Goal: Communication & Community: Answer question/provide support

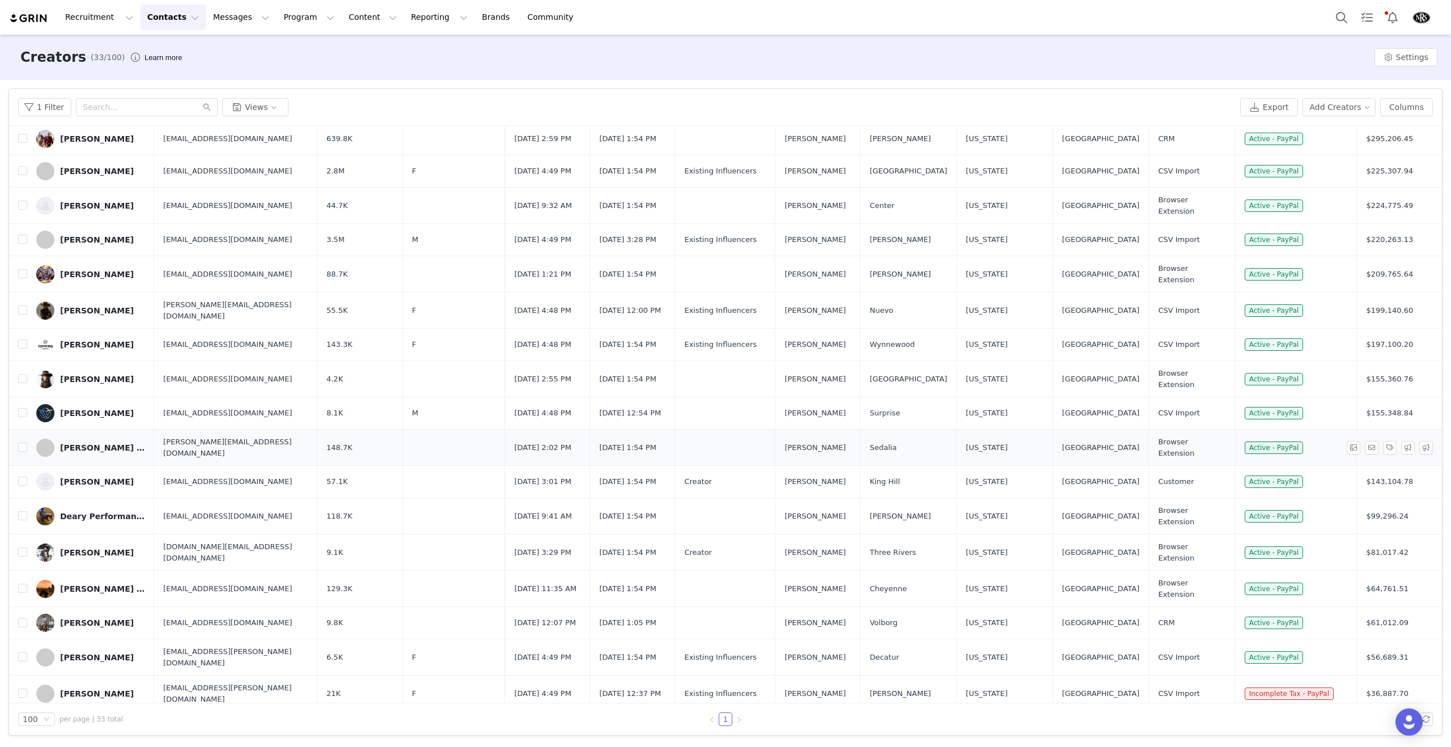
scroll to position [128, 0]
click at [101, 476] on div "[PERSON_NAME]" at bounding box center [97, 480] width 74 height 9
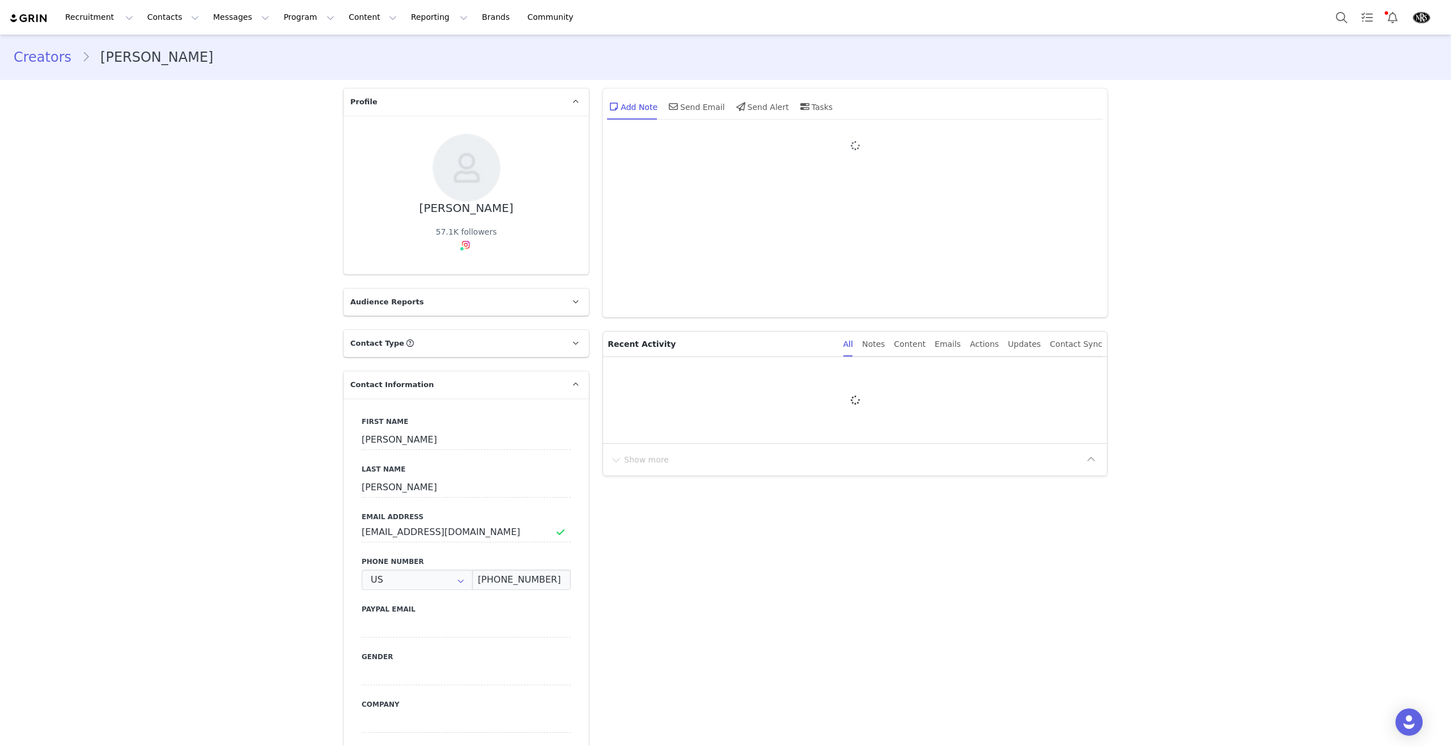
type input "+1 ([GEOGRAPHIC_DATA])"
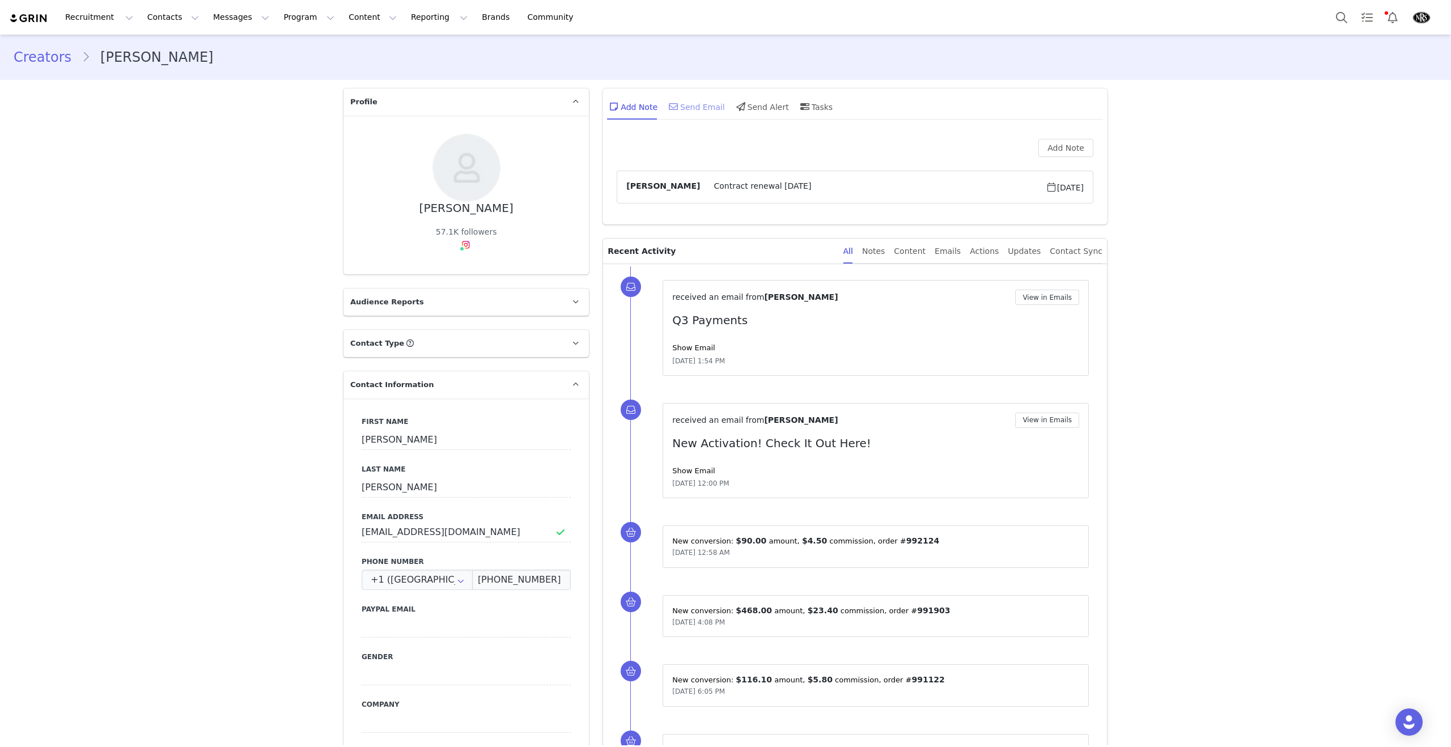
click at [702, 108] on div "Send Email" at bounding box center [695, 106] width 58 height 27
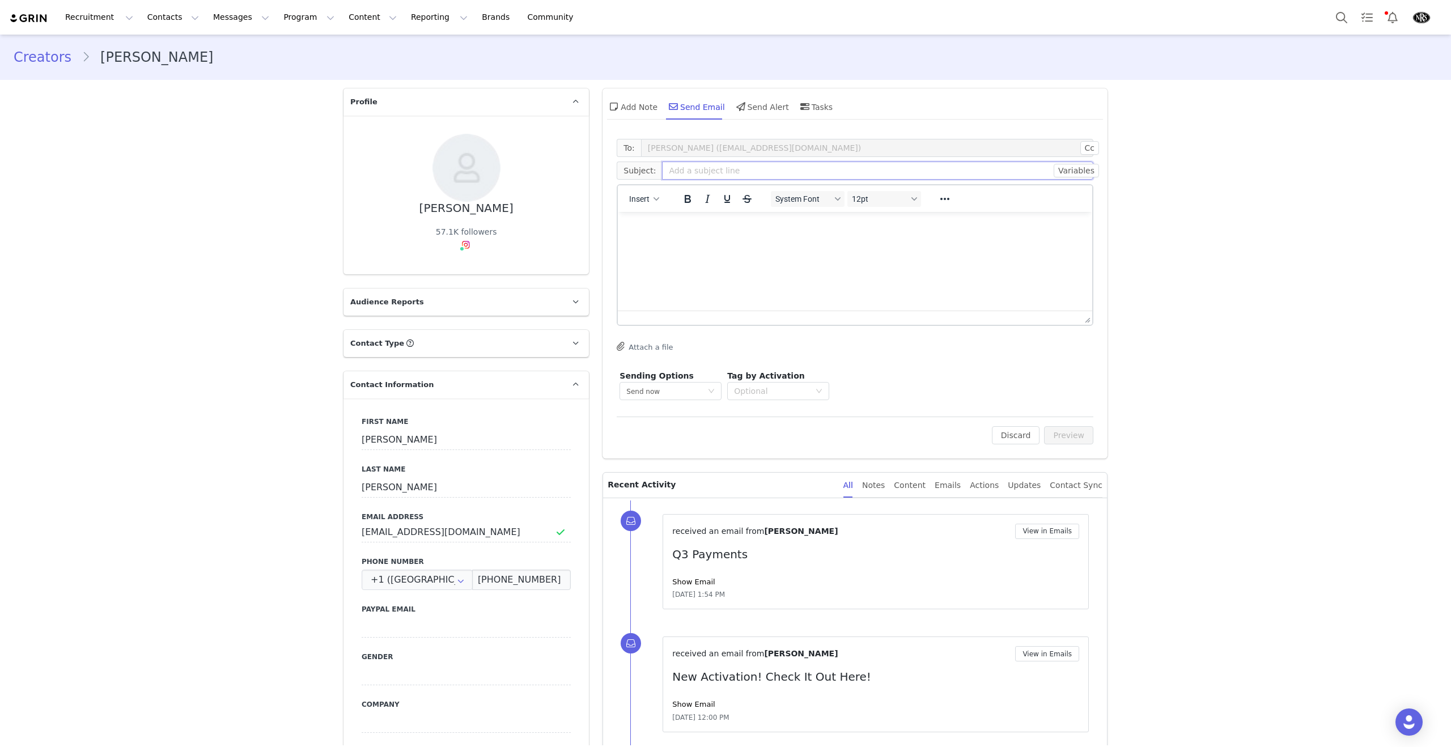
click at [719, 166] on input "text" at bounding box center [877, 171] width 431 height 18
type input "NRS Contract Expiration & Renewal"
click at [714, 230] on p "Rich Text Area. Press ALT-0 for help." at bounding box center [855, 227] width 456 height 12
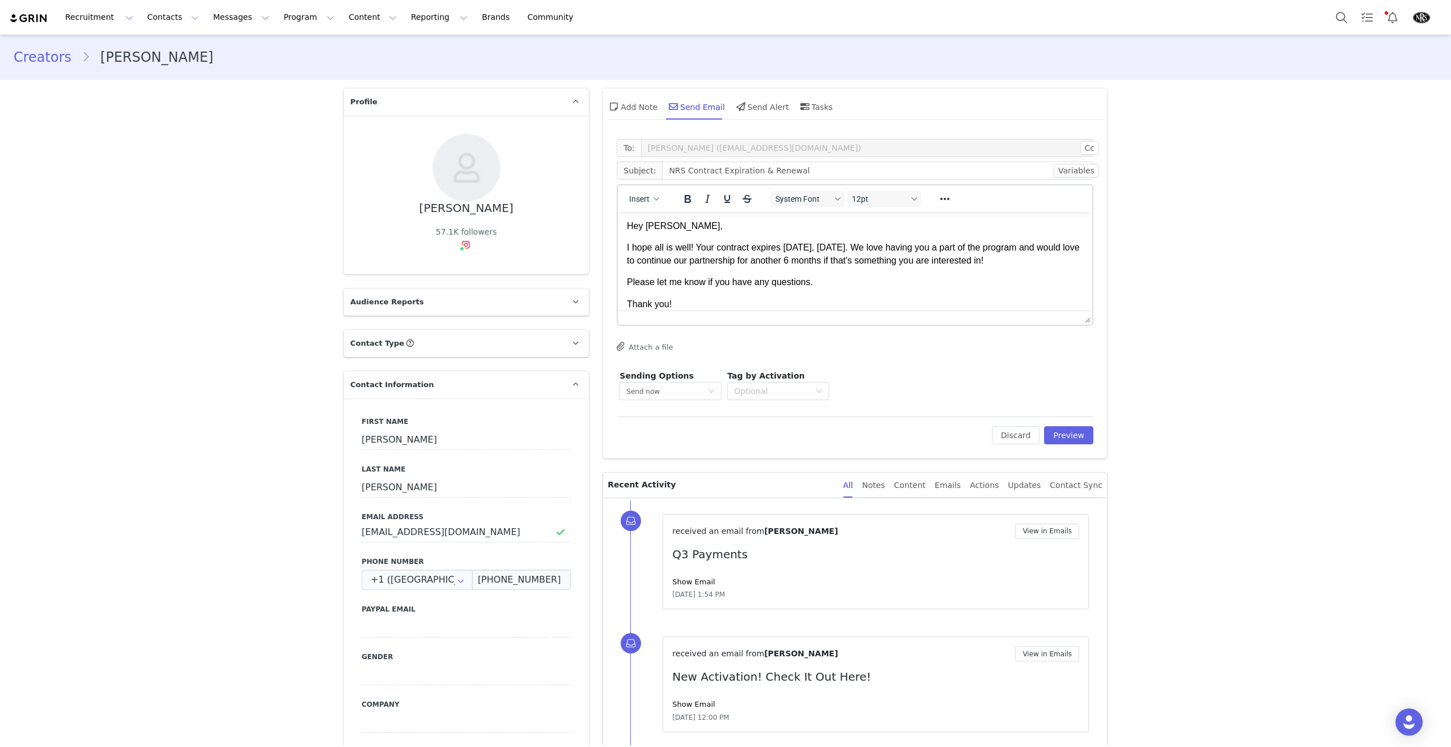
scroll to position [23, 0]
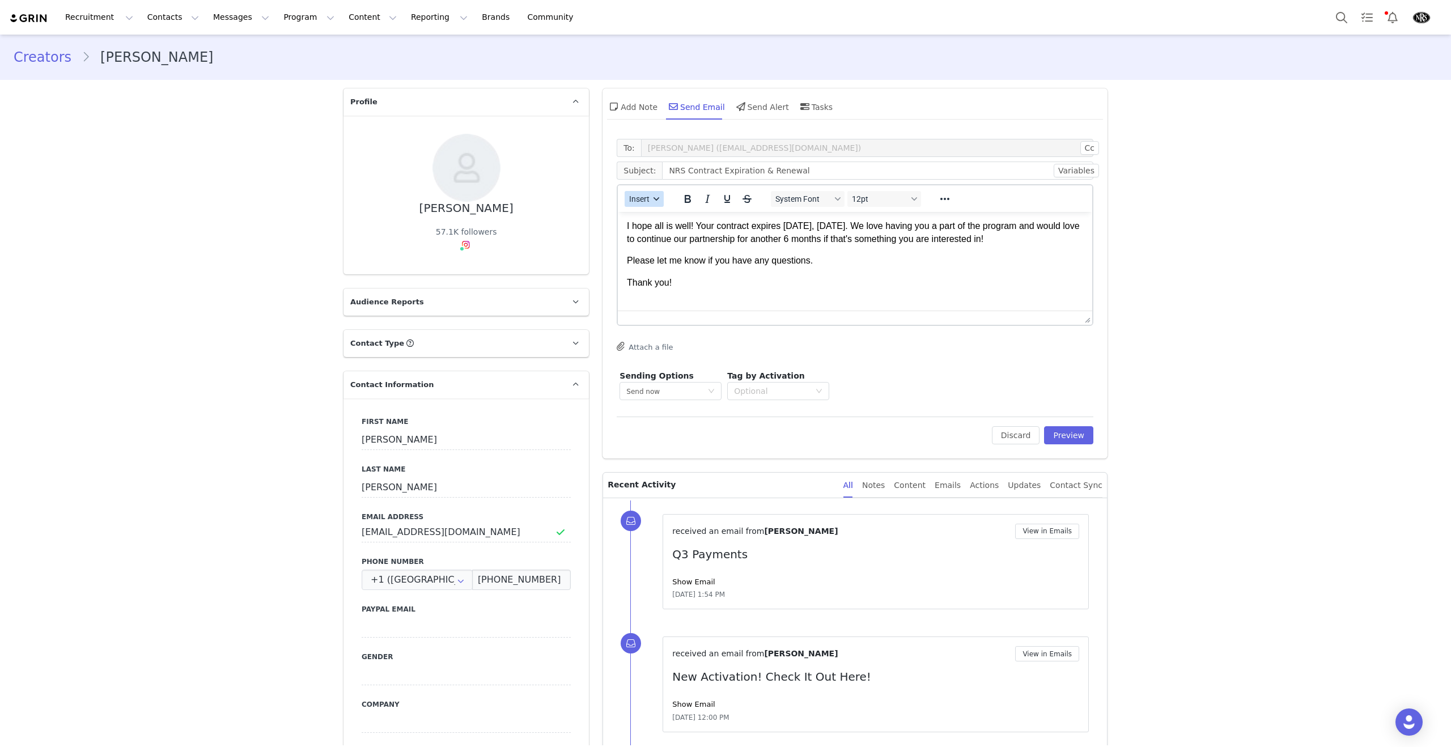
click at [640, 193] on button "Insert" at bounding box center [644, 199] width 39 height 16
click at [663, 254] on div "Insert Signature" at bounding box center [685, 255] width 102 height 14
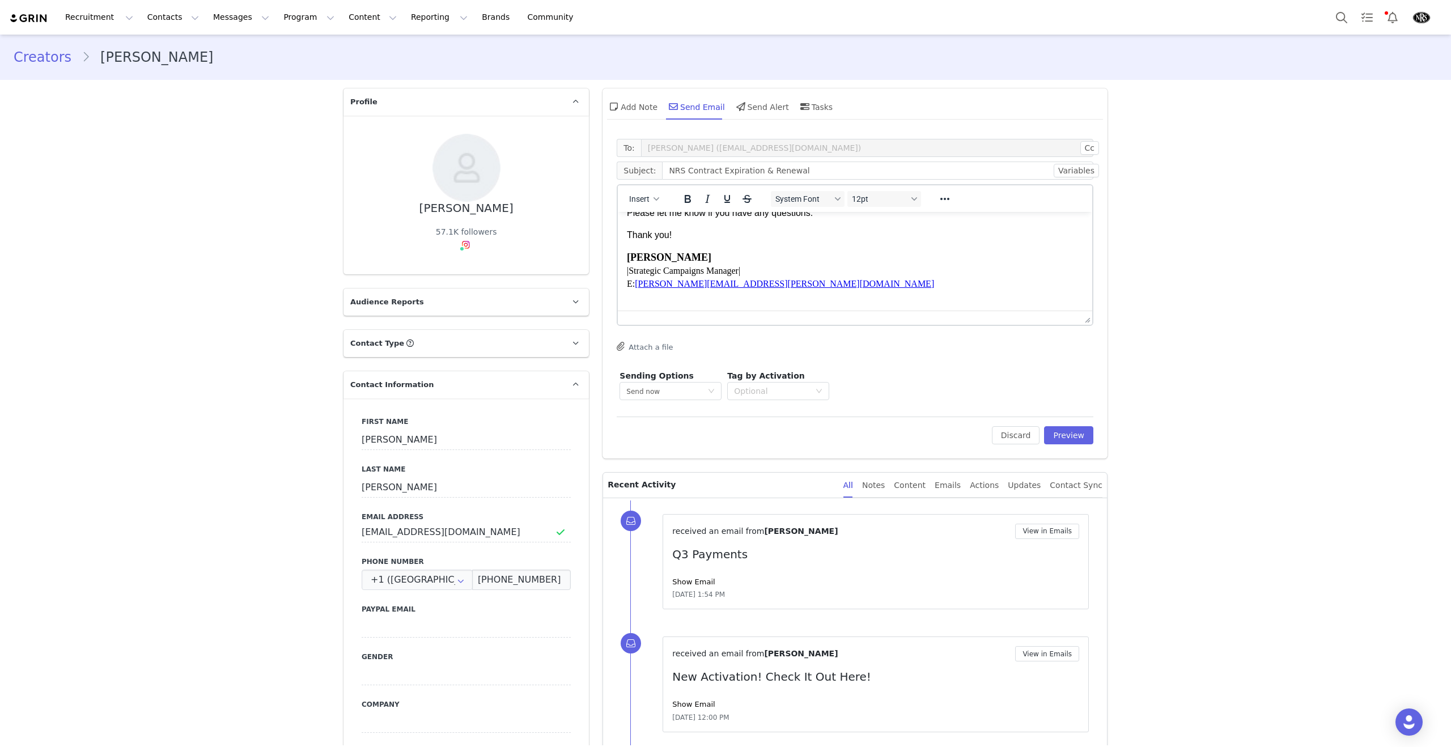
scroll to position [0, 0]
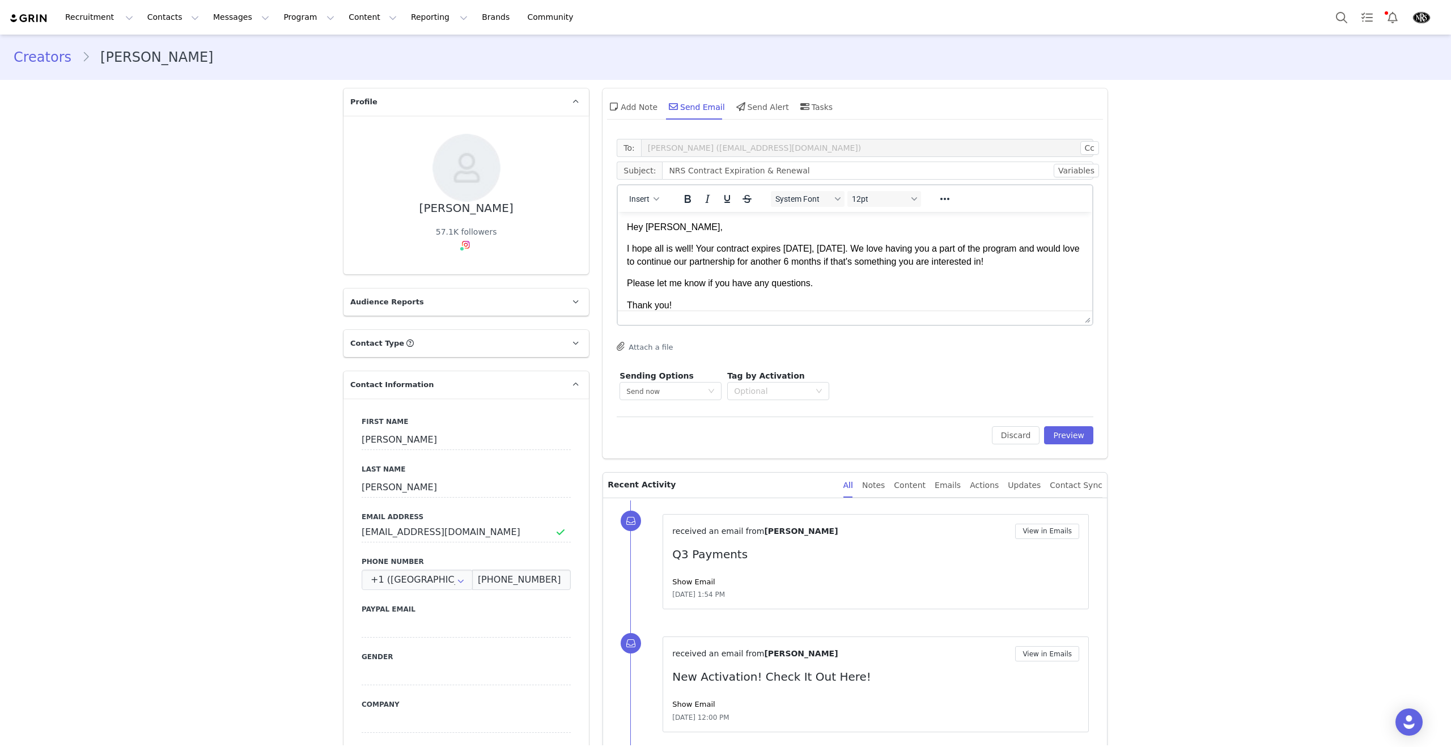
click at [729, 223] on p "Hey [PERSON_NAME]," at bounding box center [855, 227] width 456 height 12
click at [827, 269] on body "Hey [PERSON_NAME], I hope all is well! Your contract expires [DATE], [DATE]. We…" at bounding box center [855, 301] width 456 height 161
click at [847, 282] on p "Please let me know if you have any questions." at bounding box center [855, 283] width 456 height 12
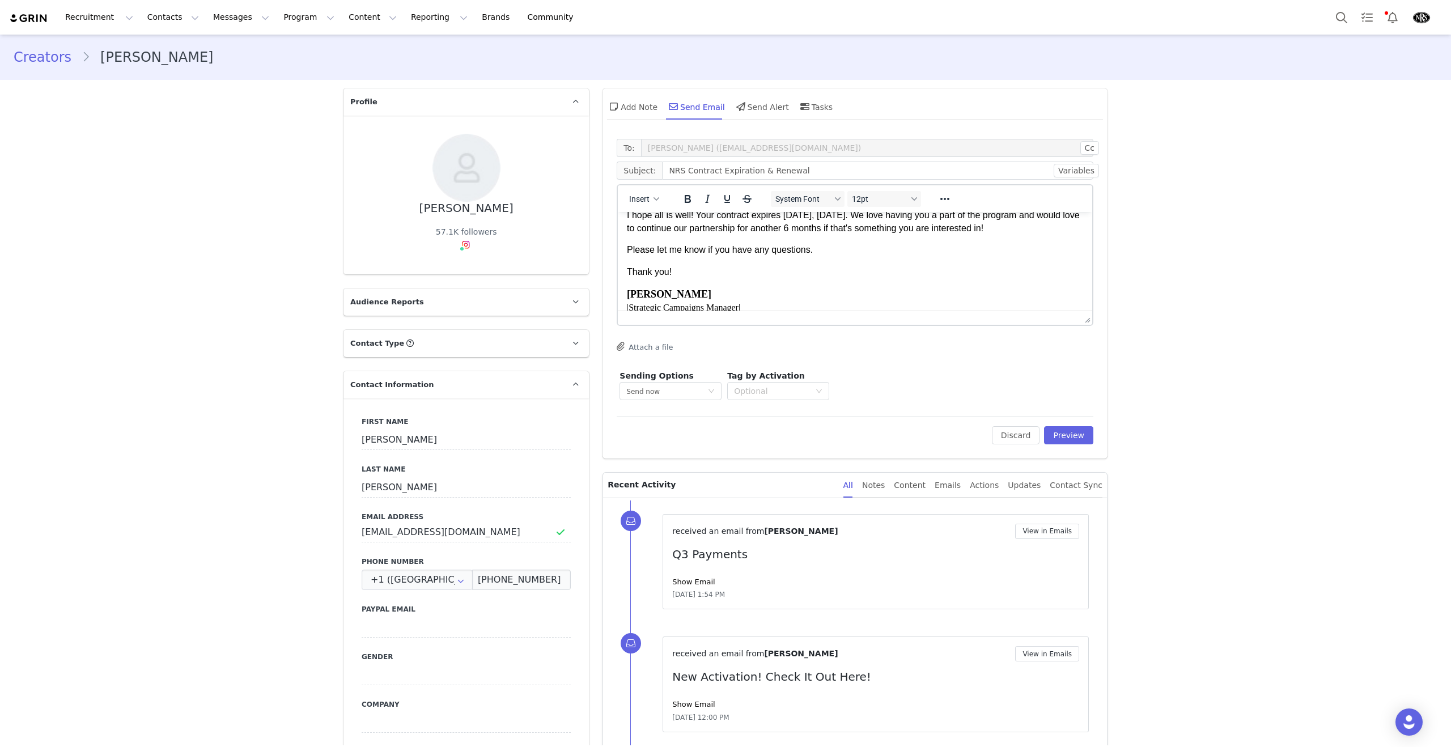
scroll to position [35, 0]
click at [716, 273] on p "Thank you!" at bounding box center [855, 271] width 456 height 12
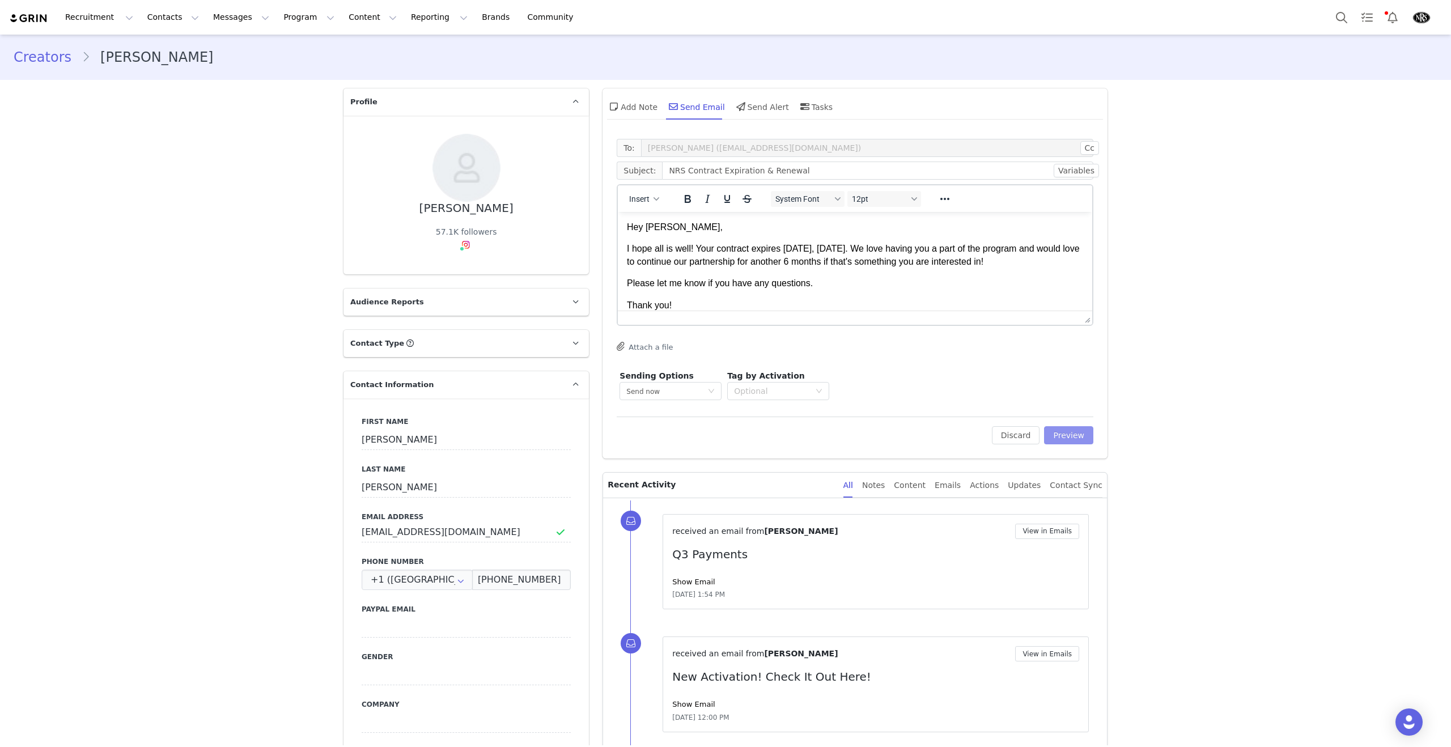
click at [1069, 439] on button "Preview" at bounding box center [1068, 435] width 49 height 18
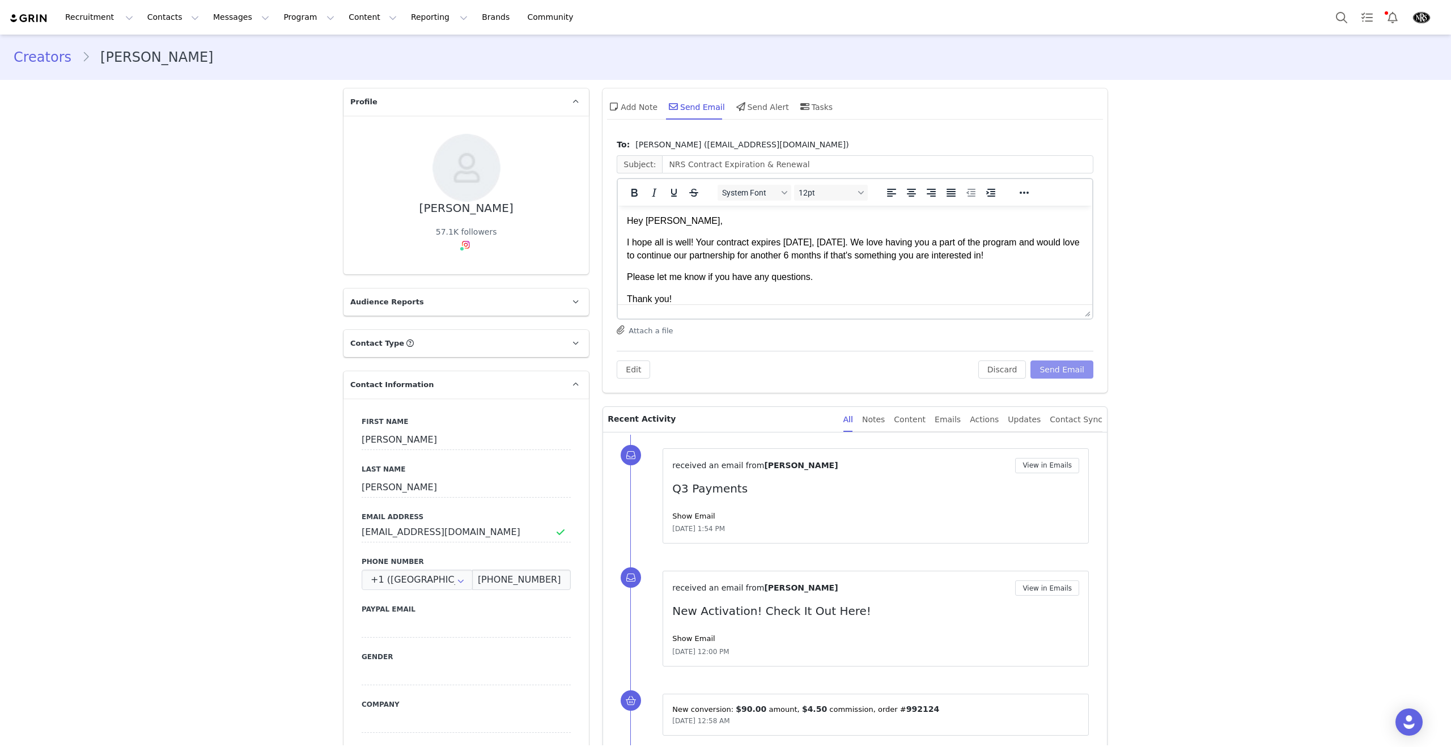
click at [1066, 371] on button "Send Email" at bounding box center [1061, 369] width 63 height 18
